Goal: Task Accomplishment & Management: Manage account settings

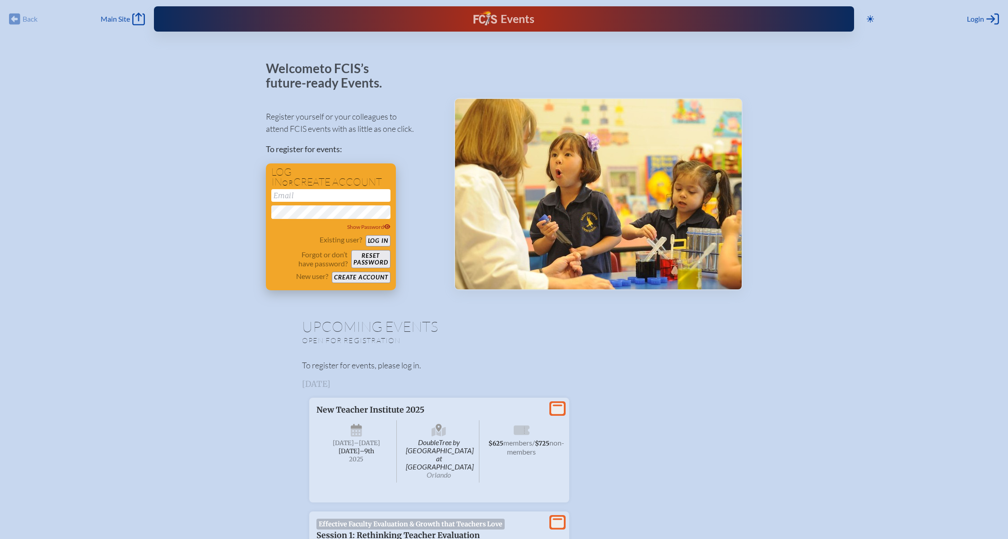
type input "[PERSON_NAME][EMAIL_ADDRESS][DOMAIN_NAME]"
click at [376, 241] on button "Log in" at bounding box center [378, 240] width 25 height 11
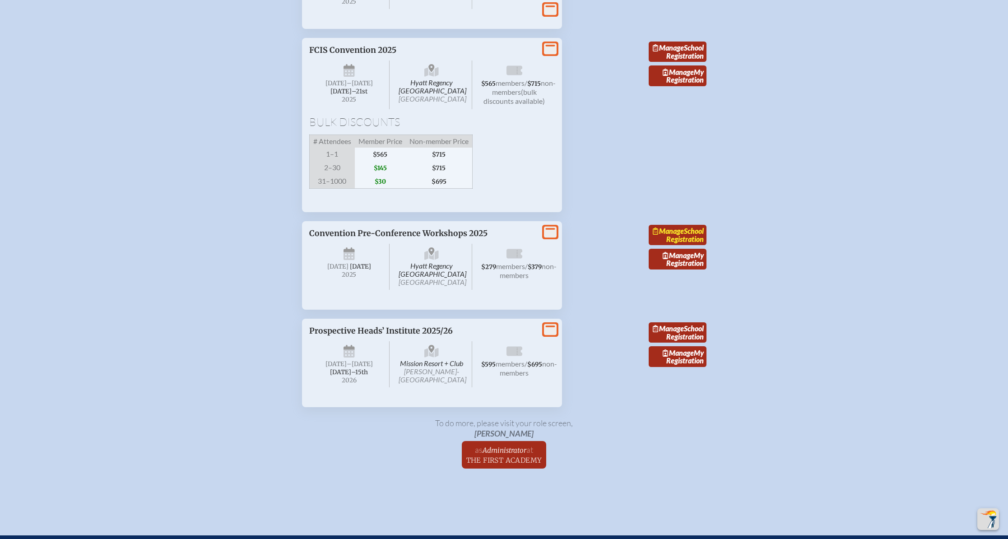
scroll to position [1654, 0]
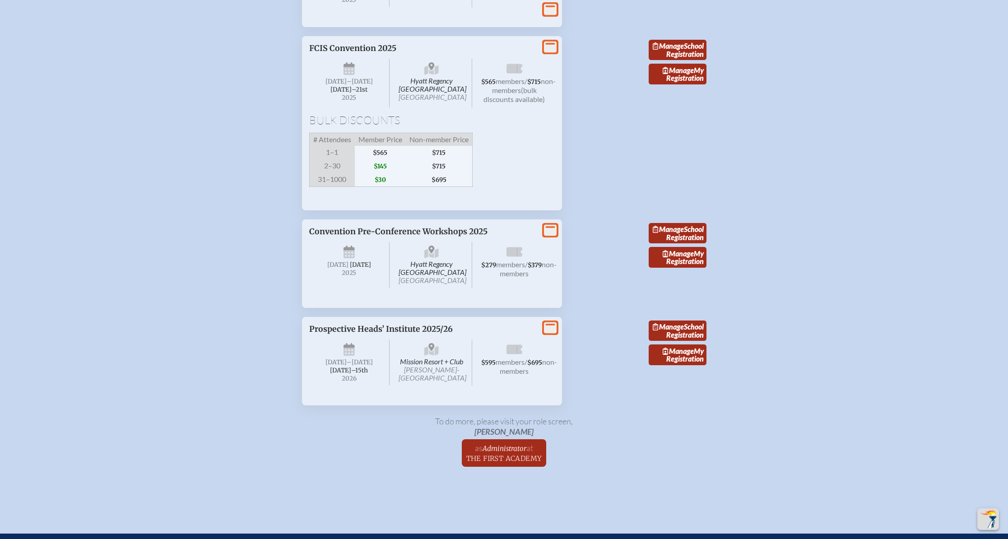
click at [692, 308] on div "Manage School Registration Manage My Registration" at bounding box center [678, 260] width 58 height 96
click at [546, 53] on icon at bounding box center [550, 47] width 13 height 11
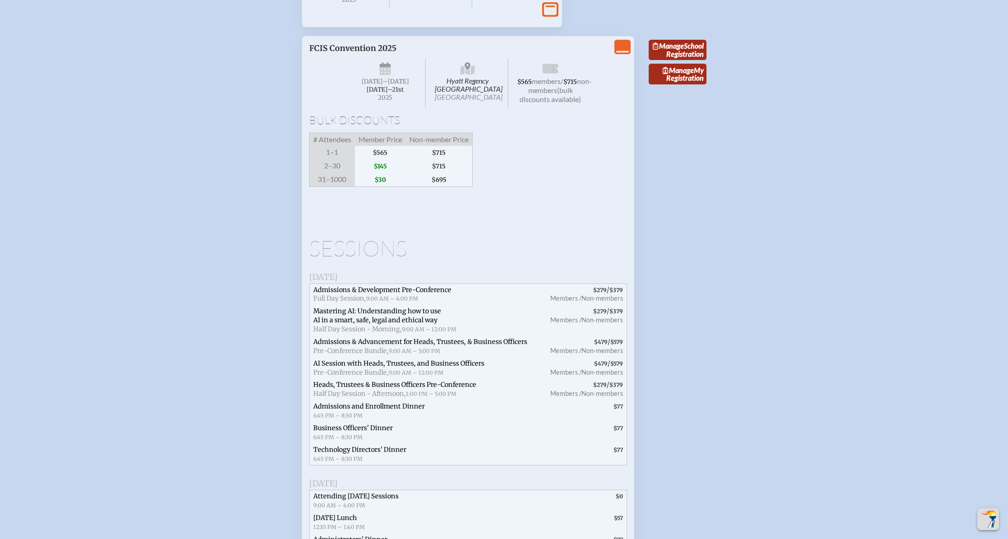
click at [359, 53] on p "FCIS Convention 2025" at bounding box center [423, 48] width 228 height 10
